Goal: Information Seeking & Learning: Learn about a topic

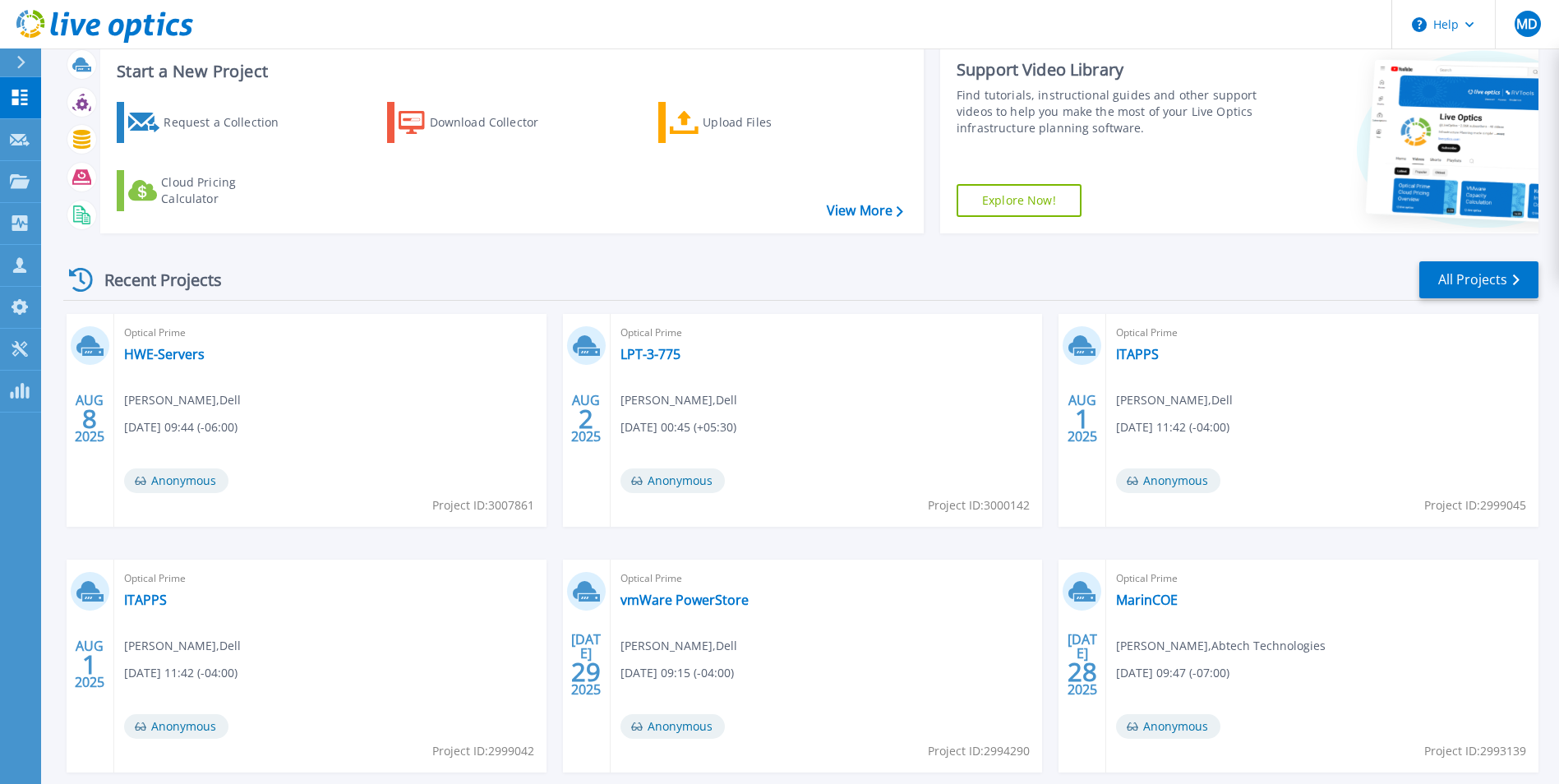
scroll to position [44, 0]
click at [560, 343] on div "[DATE] Optical Prime HWE-Servers [PERSON_NAME] , Dell [DATE] 09:44 (-06:00) Ano…" at bounding box center [794, 558] width 1488 height 491
click at [664, 356] on link "LPT-3-775" at bounding box center [650, 353] width 60 height 16
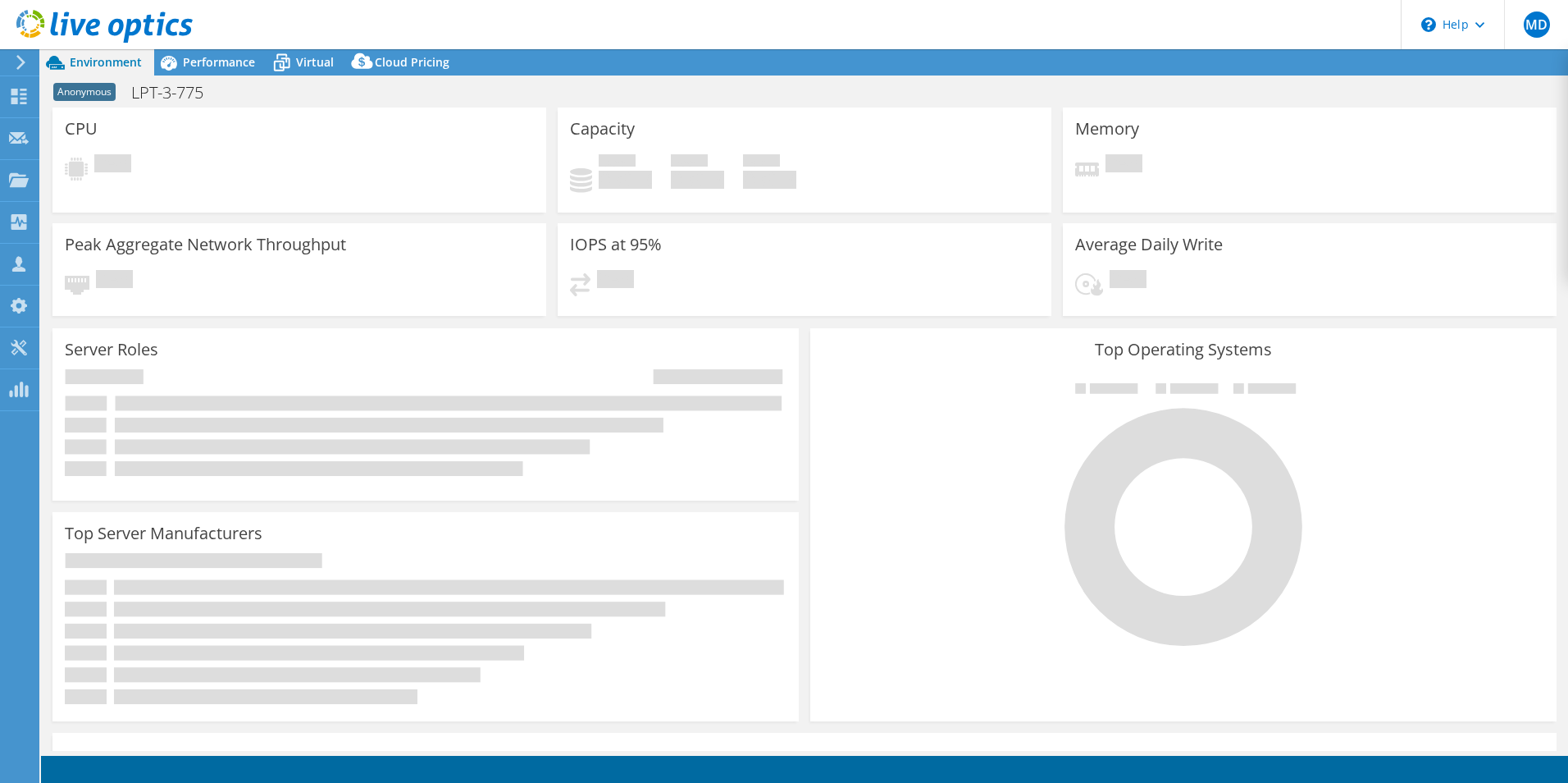
select select "USD"
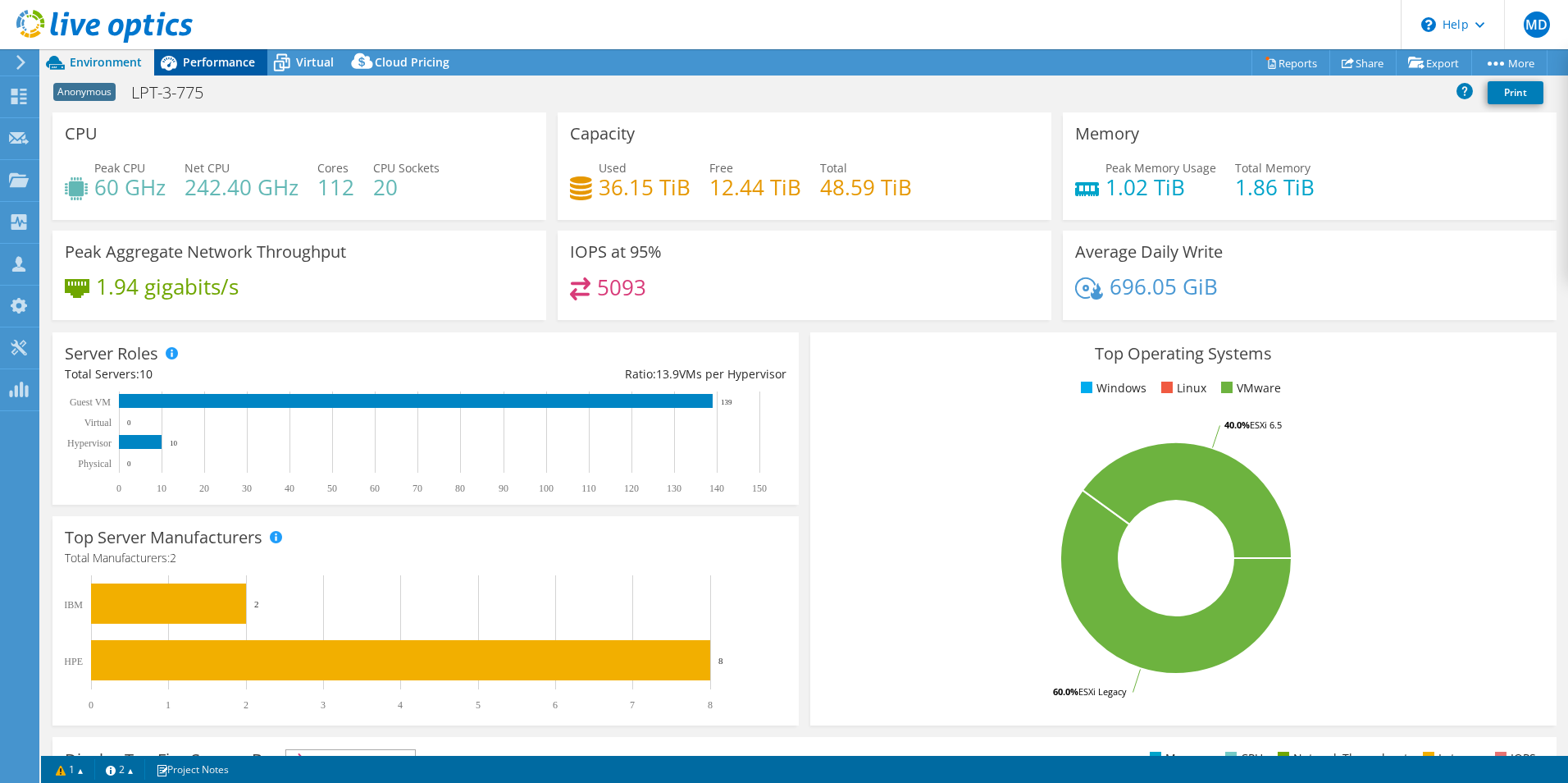
click at [237, 65] on span "Performance" at bounding box center [219, 62] width 72 height 16
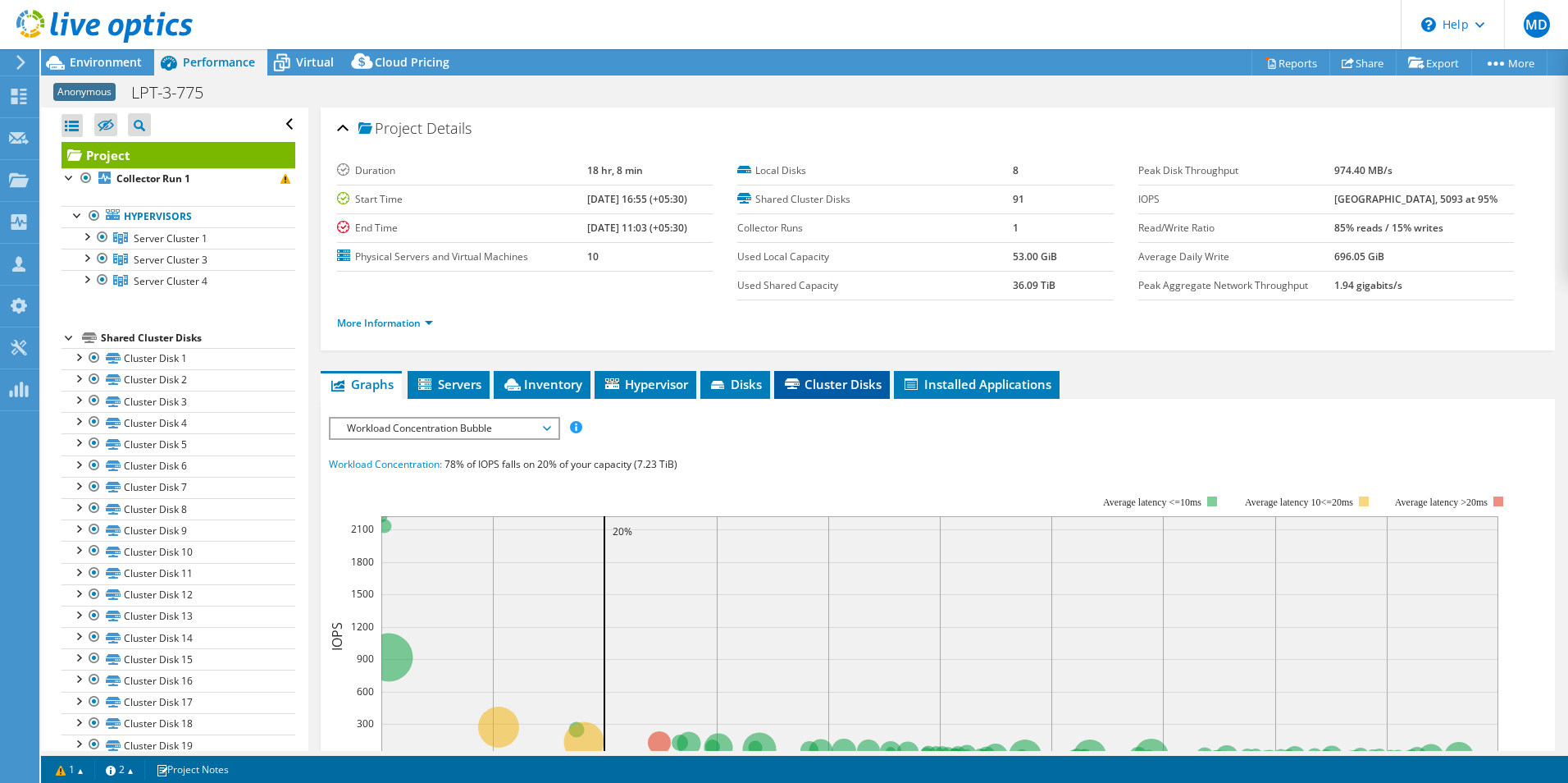
click at [887, 397] on li "Cluster Disks" at bounding box center [832, 385] width 116 height 28
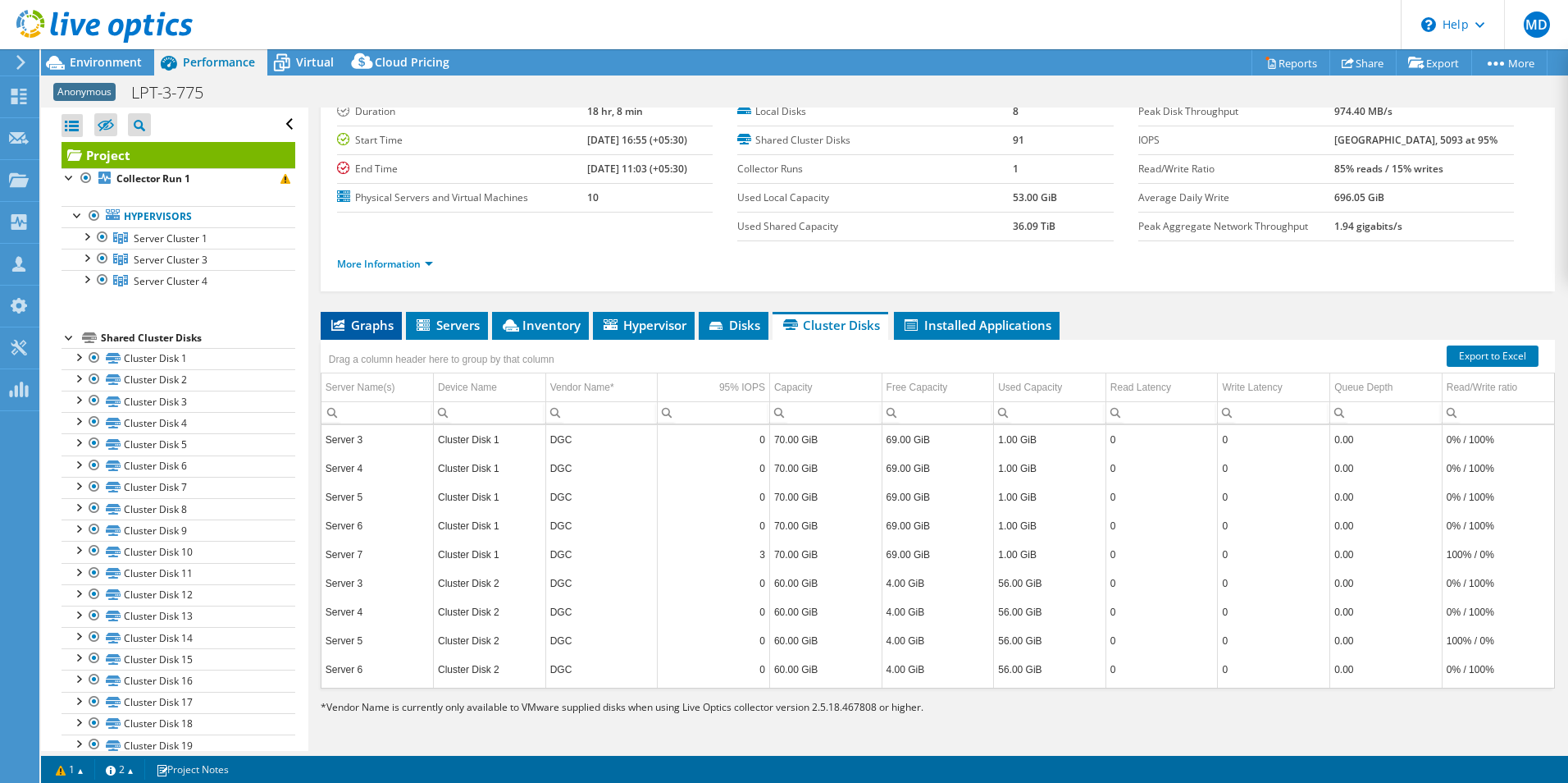
click at [340, 337] on li "Graphs" at bounding box center [361, 326] width 81 height 28
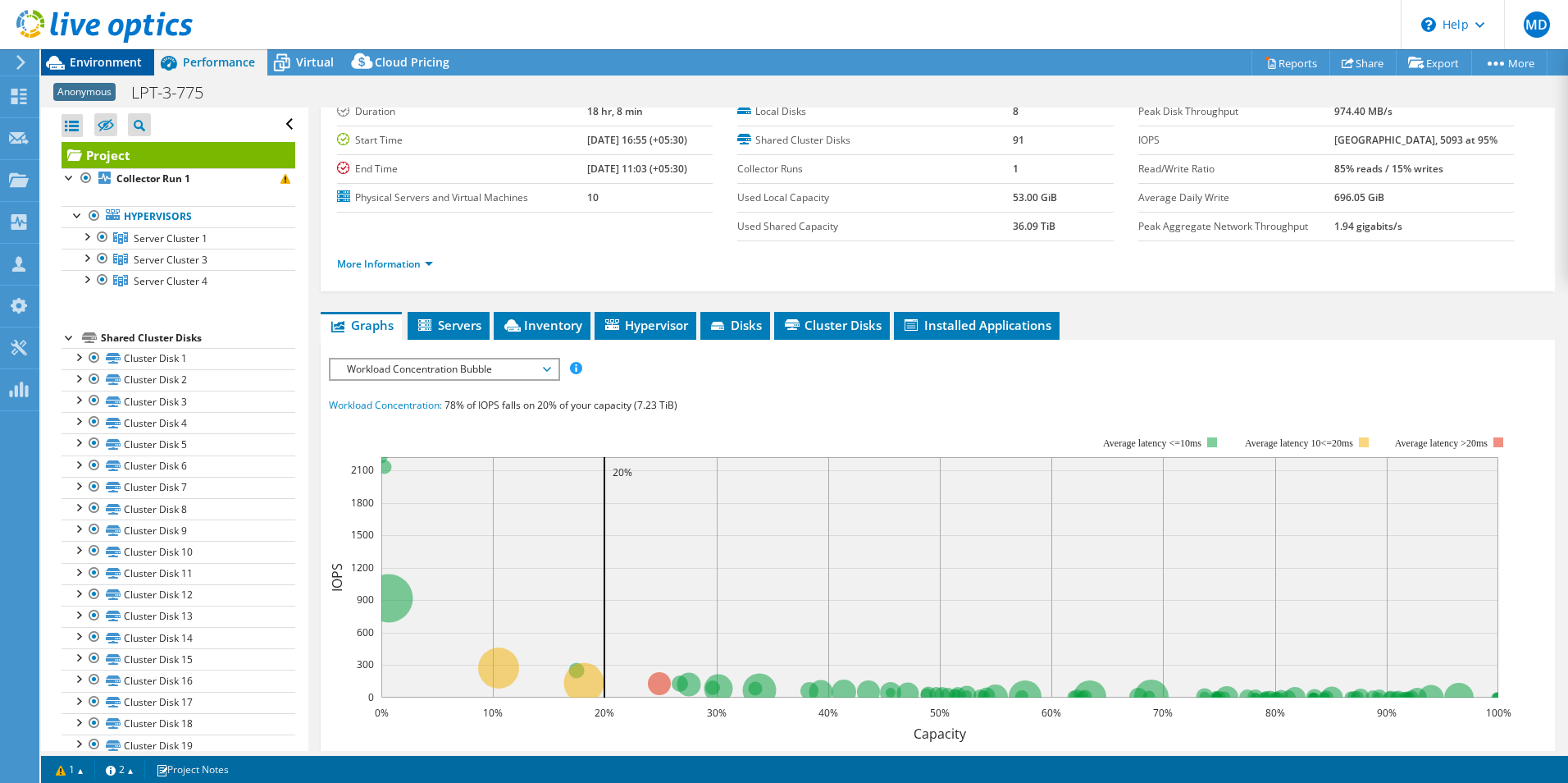
click at [123, 69] on span "Environment" at bounding box center [106, 62] width 72 height 16
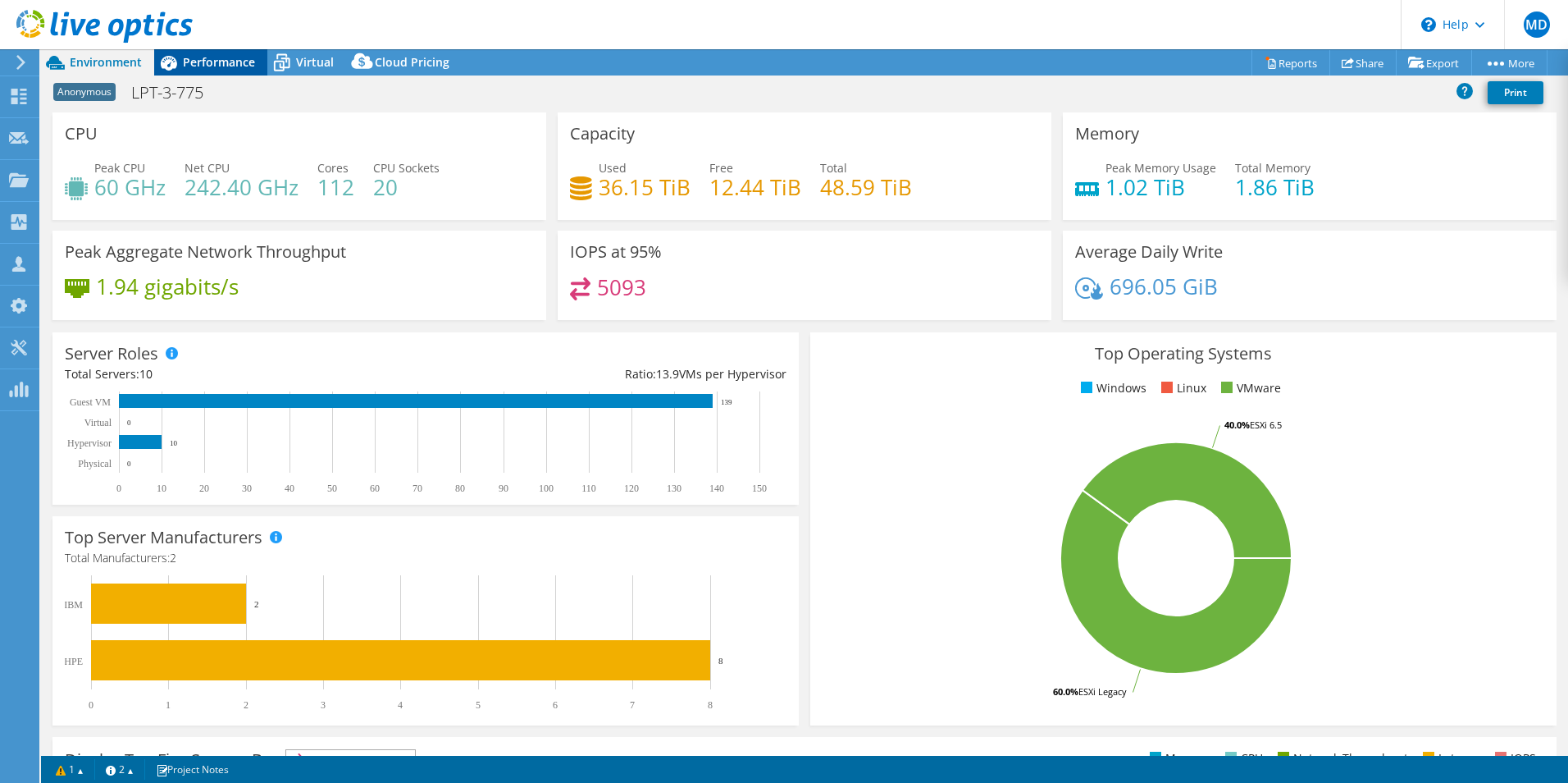
click at [210, 65] on span "Performance" at bounding box center [219, 62] width 72 height 16
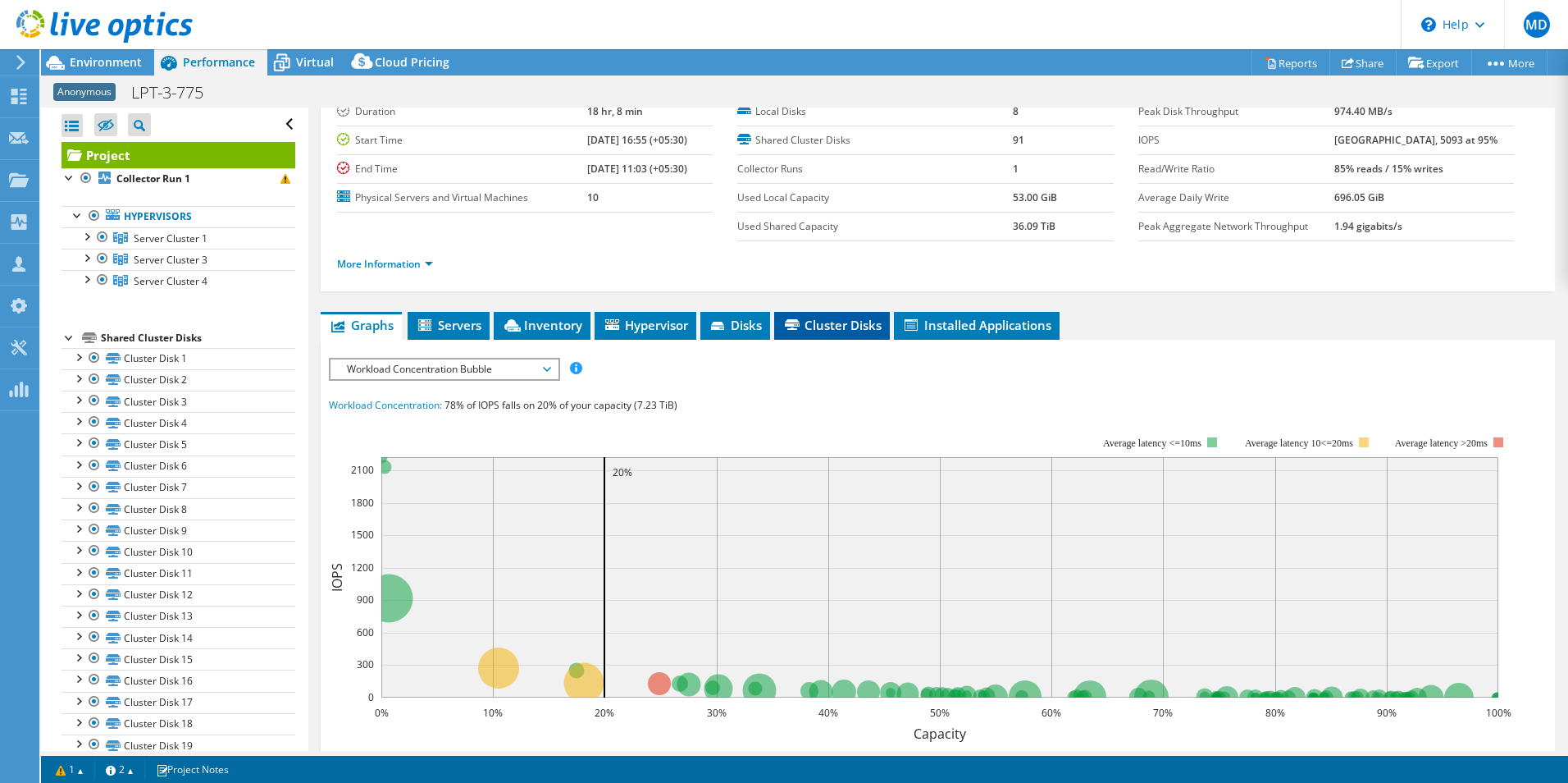
click at [833, 323] on span "Cluster Disks" at bounding box center [832, 325] width 99 height 16
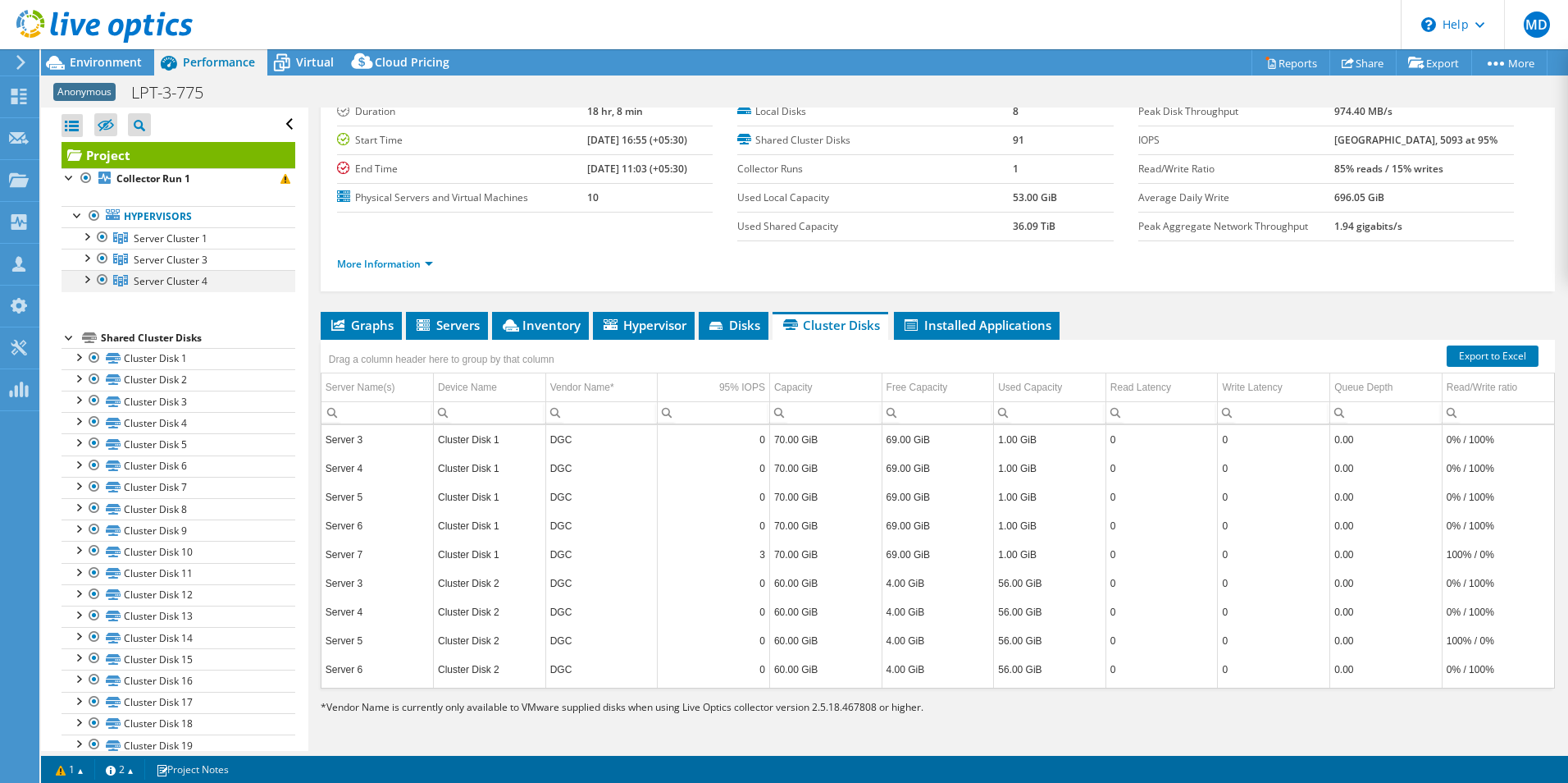
click at [90, 281] on div at bounding box center [86, 278] width 16 height 16
click at [90, 260] on div at bounding box center [86, 257] width 16 height 16
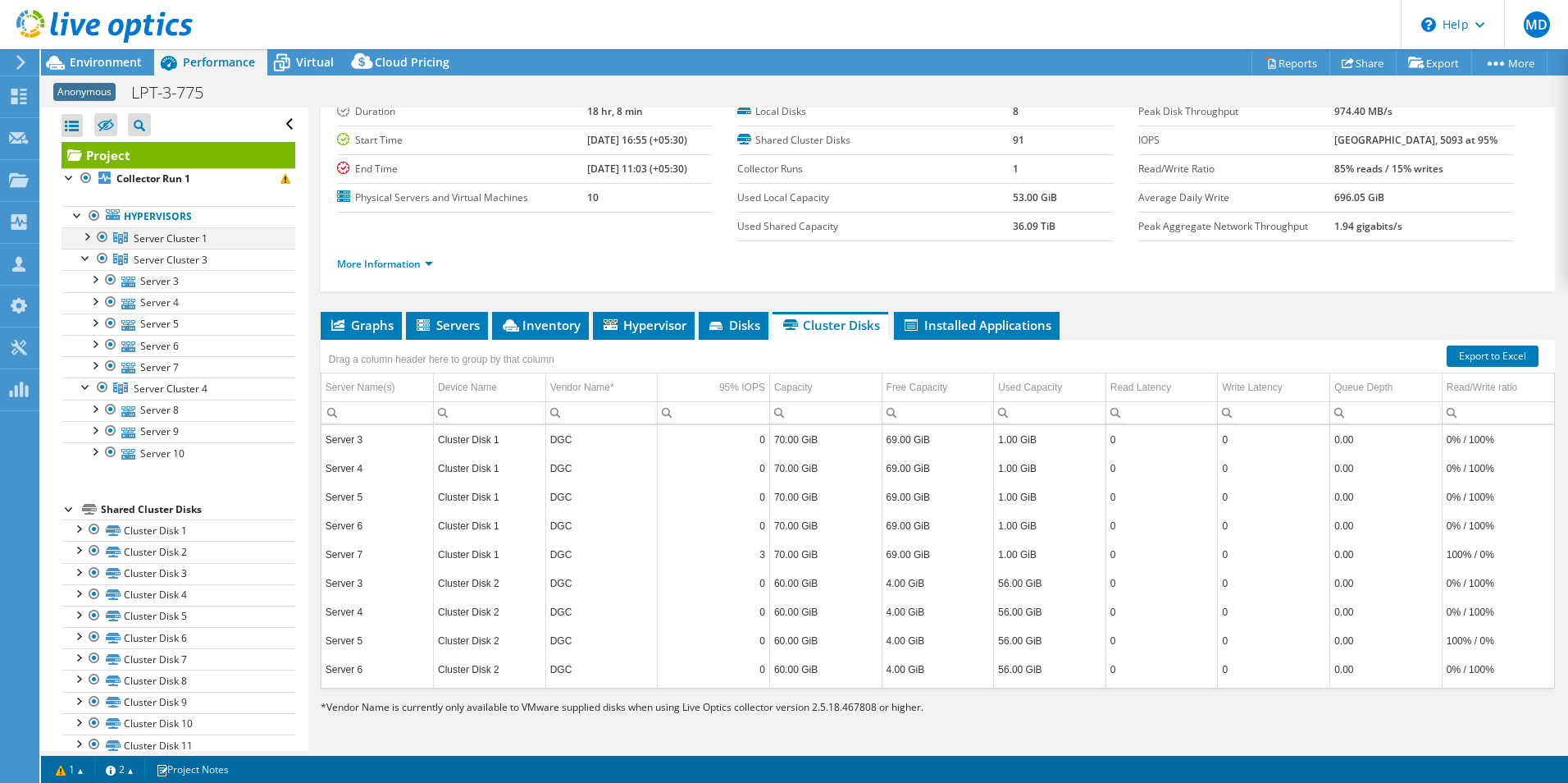
click at [90, 235] on div at bounding box center [86, 235] width 16 height 16
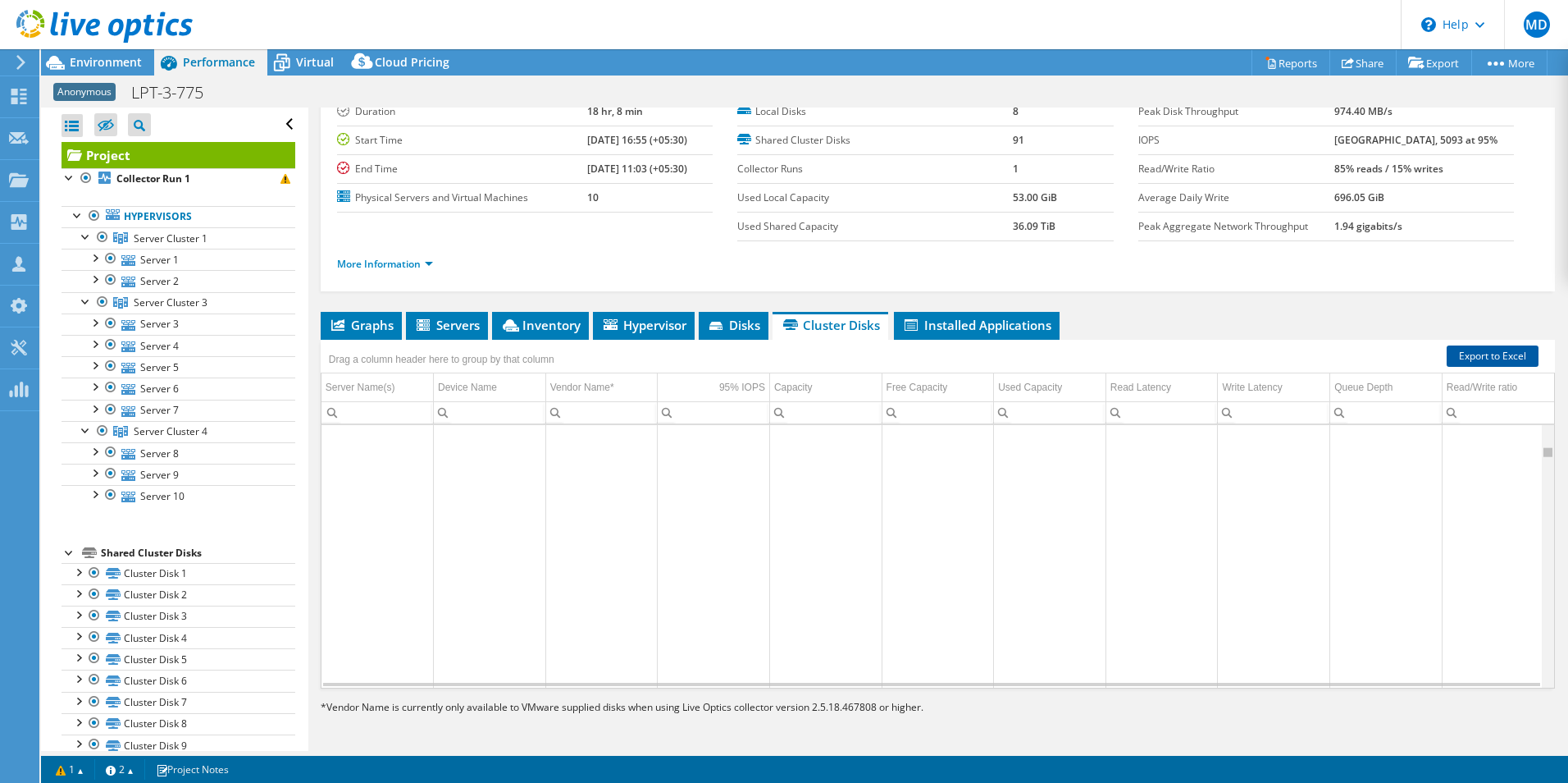
drag, startPoint x: 1538, startPoint y: 431, endPoint x: 1523, endPoint y: 364, distance: 68.7
click at [1523, 364] on body "MD Channel Partner Mithcell Donnan mdonnan@abtechtechnologies.com Abtech Techno…" at bounding box center [784, 392] width 1568 height 783
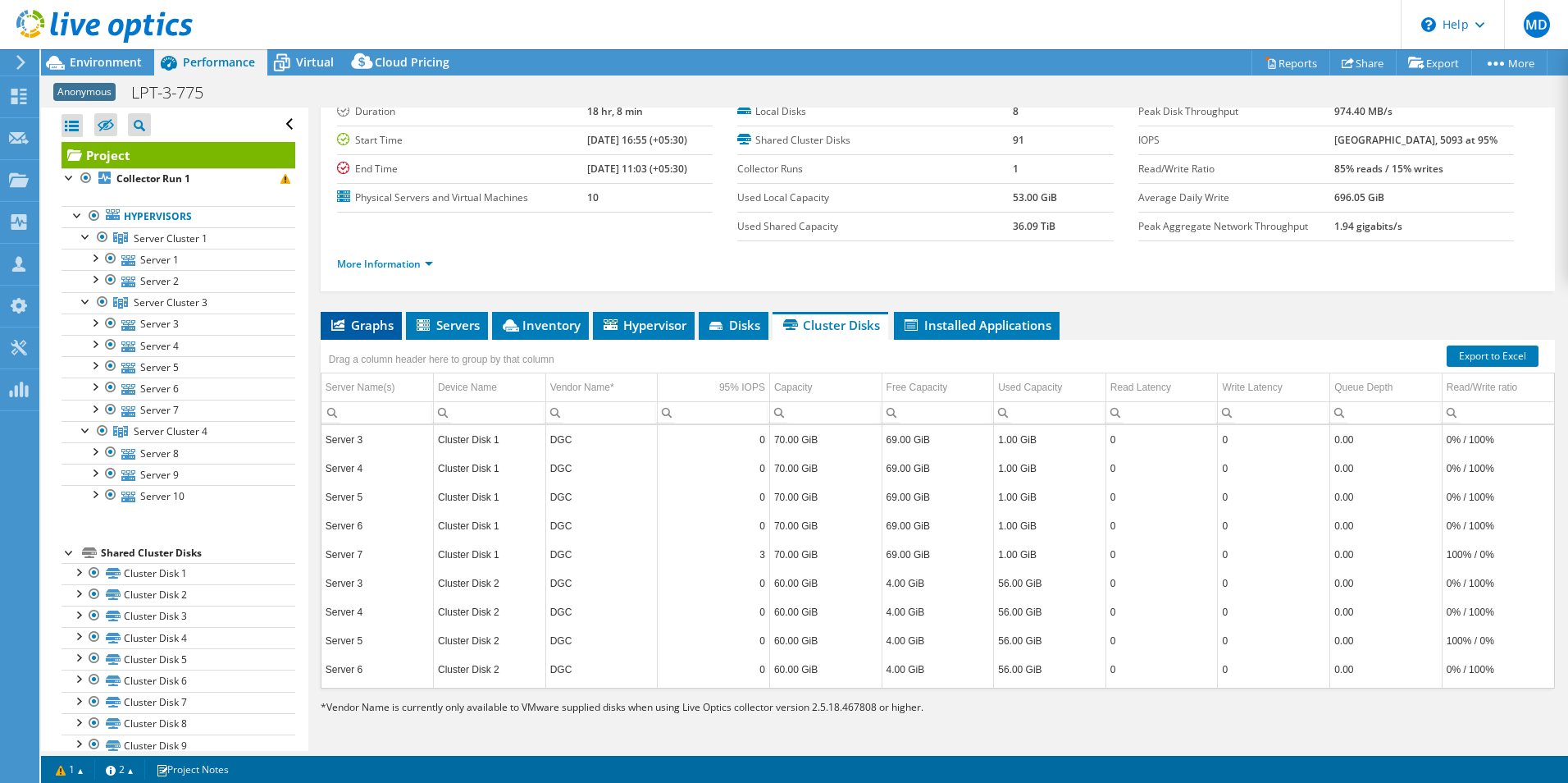
click at [357, 317] on span "Graphs" at bounding box center [361, 325] width 65 height 16
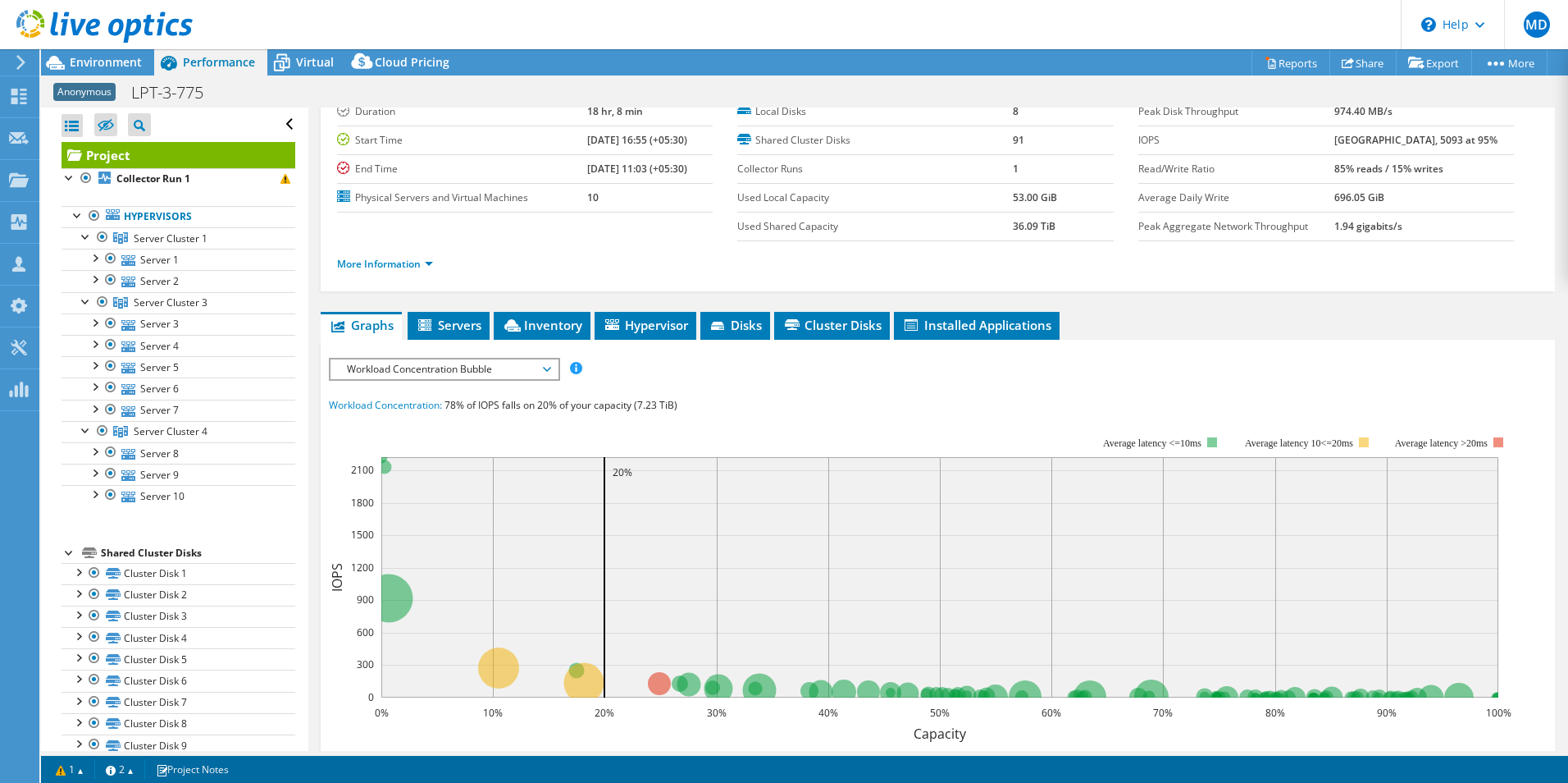
click at [1213, 365] on div "IOPS Disk Throughput IO Size Latency Queue Depth CPU Percentage Memory Page Fau…" at bounding box center [937, 368] width 1218 height 22
click at [1176, 330] on ul "Graphs Servers Inventory Hypervisor Disks Cluster Disks Installed Applications" at bounding box center [937, 326] width 1234 height 28
click at [878, 333] on li "Cluster Disks" at bounding box center [832, 326] width 116 height 28
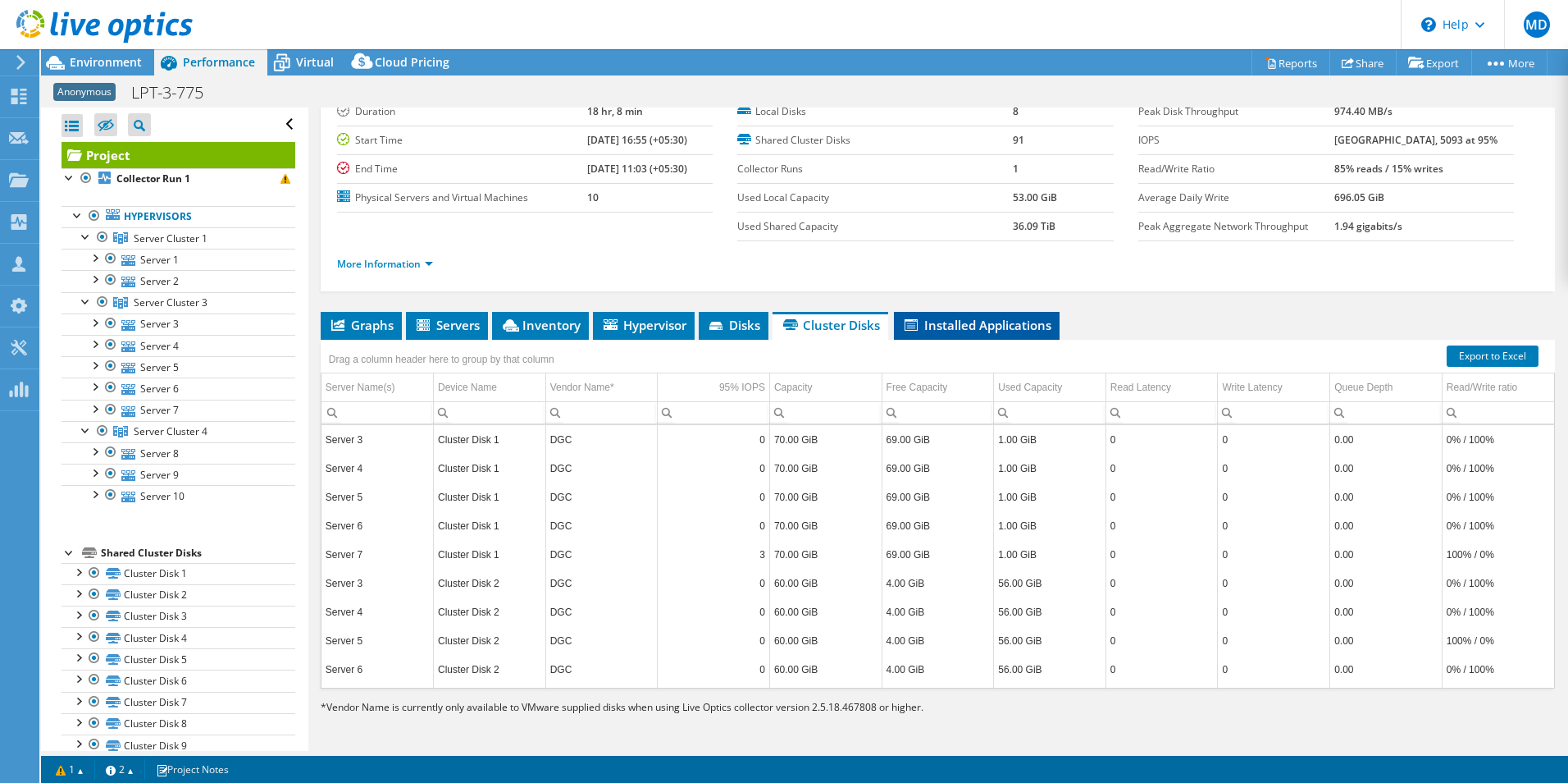
click at [1023, 336] on li "Installed Applications" at bounding box center [976, 326] width 165 height 28
